Goal: Information Seeking & Learning: Learn about a topic

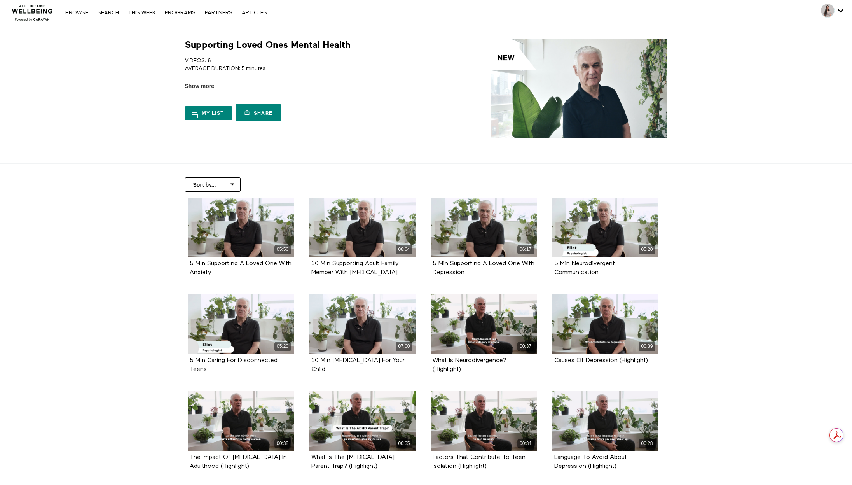
click at [33, 14] on img at bounding box center [32, 10] width 47 height 23
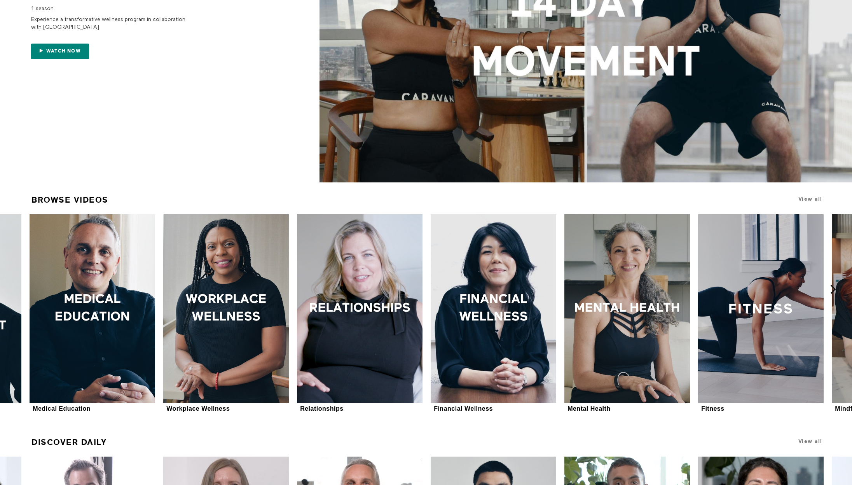
scroll to position [174, 0]
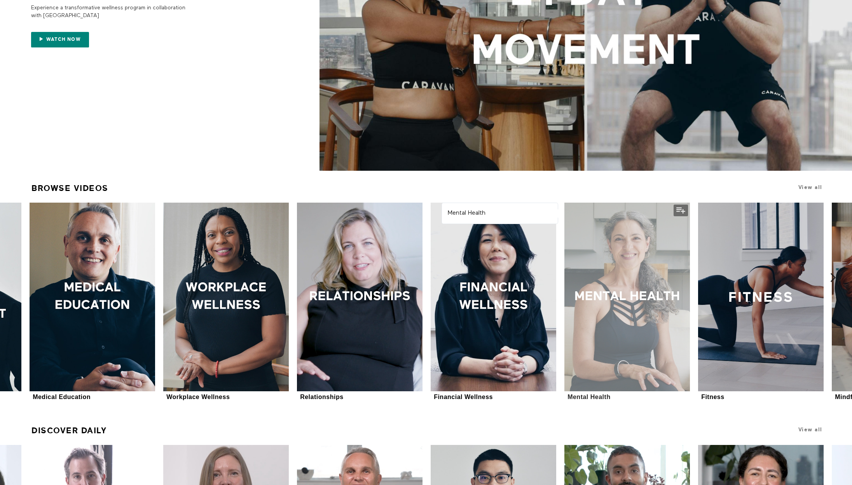
click at [637, 258] on div at bounding box center [627, 296] width 126 height 188
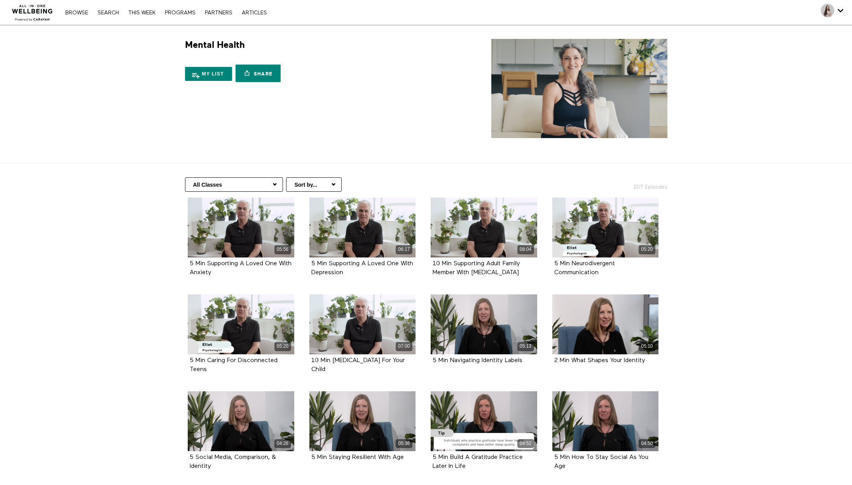
click at [99, 9] on nav "Browse Search THIS WEEK PROGRAMS PARTNERS ARTICLES Account settings Manage Subs…" at bounding box center [165, 13] width 209 height 8
click at [104, 12] on link "Search" at bounding box center [108, 12] width 29 height 5
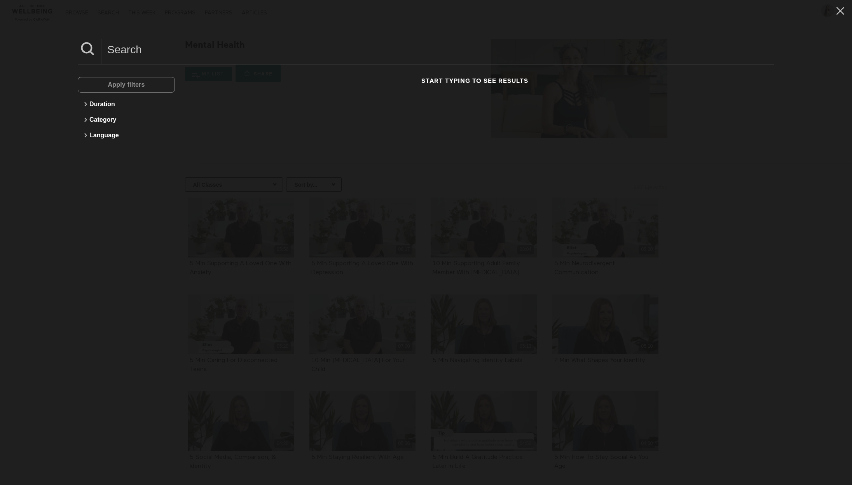
click at [134, 86] on div "Apply filters" at bounding box center [126, 85] width 97 height 16
click at [136, 46] on input at bounding box center [437, 49] width 673 height 21
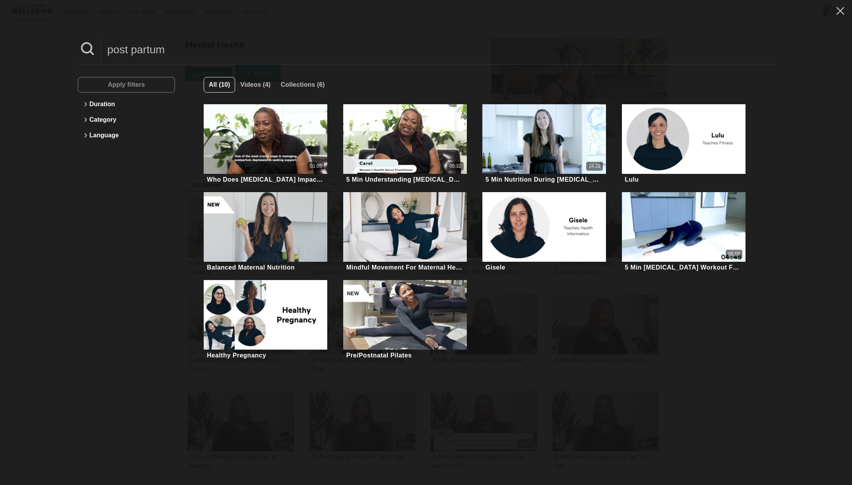
click at [134, 49] on input "post partum" at bounding box center [437, 49] width 673 height 21
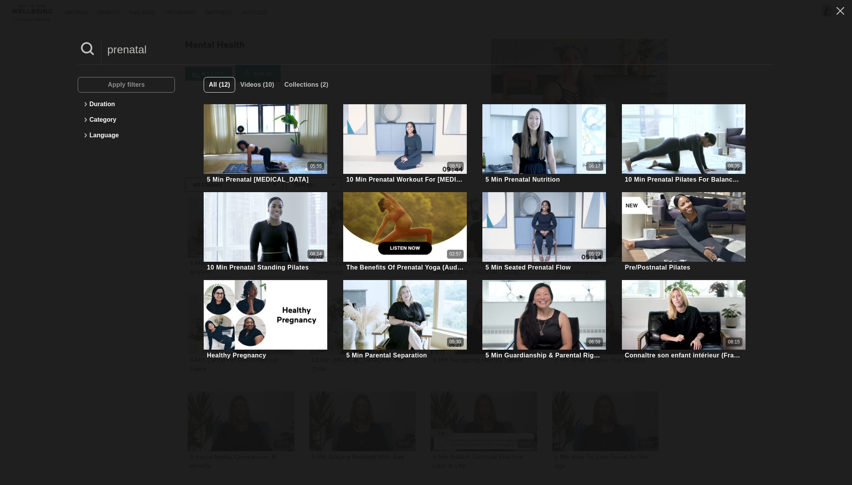
type input "prenatal"
